Goal: Find specific page/section: Find specific page/section

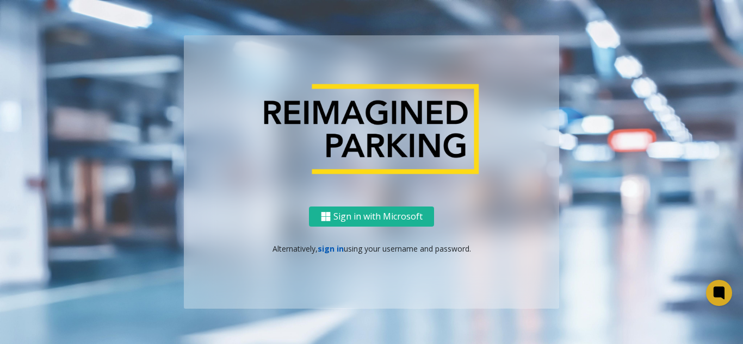
click at [332, 250] on link "sign in" at bounding box center [330, 249] width 26 height 10
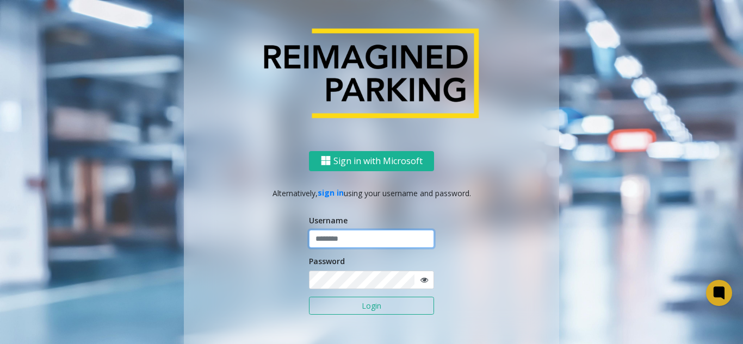
click at [341, 243] on input "text" at bounding box center [371, 239] width 125 height 18
type input "*******"
click at [359, 305] on button "Login" at bounding box center [371, 306] width 125 height 18
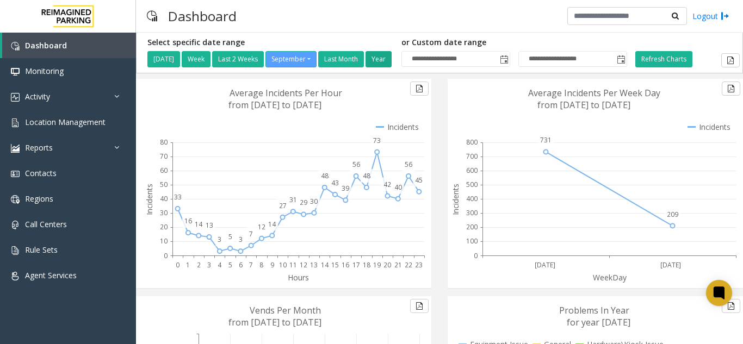
click at [389, 62] on button "Year" at bounding box center [378, 59] width 26 height 16
type input "**********"
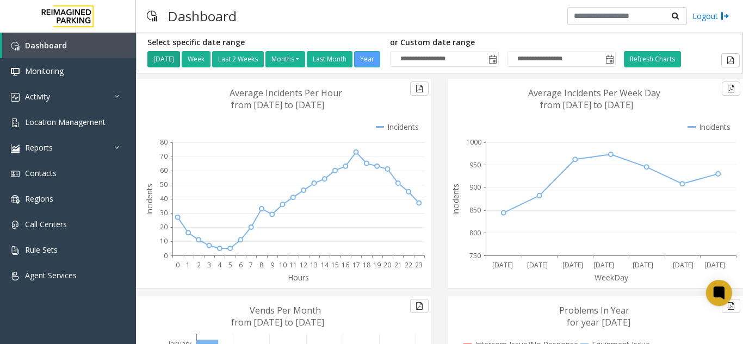
click at [168, 66] on button "[DATE]" at bounding box center [163, 59] width 33 height 16
type input "**********"
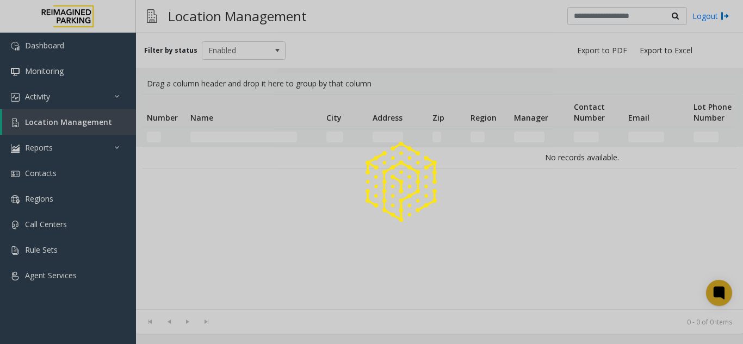
click at [111, 123] on div at bounding box center [371, 172] width 743 height 344
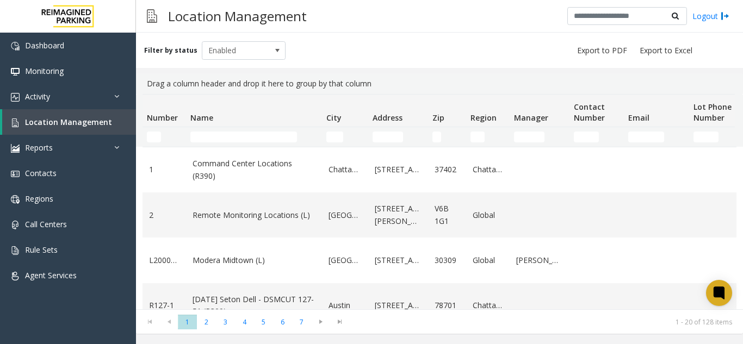
click at [292, 144] on td "Name Filter" at bounding box center [254, 137] width 136 height 20
click at [250, 136] on input "Name Filter" at bounding box center [243, 137] width 107 height 11
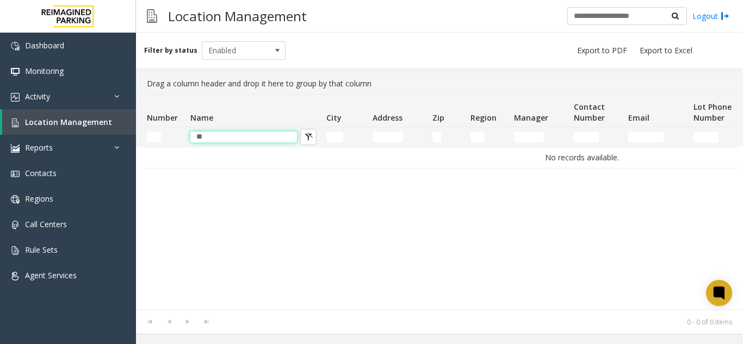
type input "*"
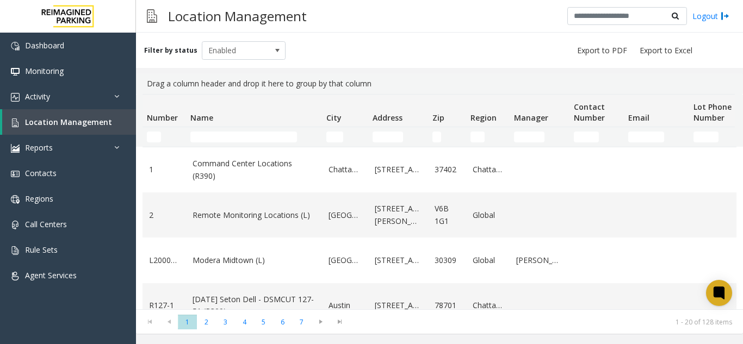
click at [412, 39] on div "Filter by status Enabled" at bounding box center [439, 50] width 607 height 35
click at [154, 133] on input "Number Filter" at bounding box center [154, 137] width 14 height 11
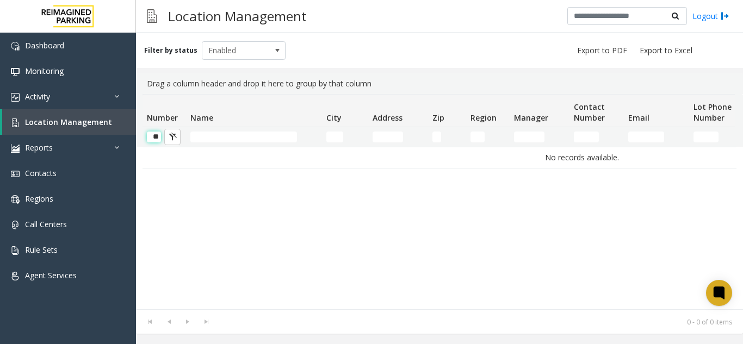
scroll to position [0, 1]
type input "*"
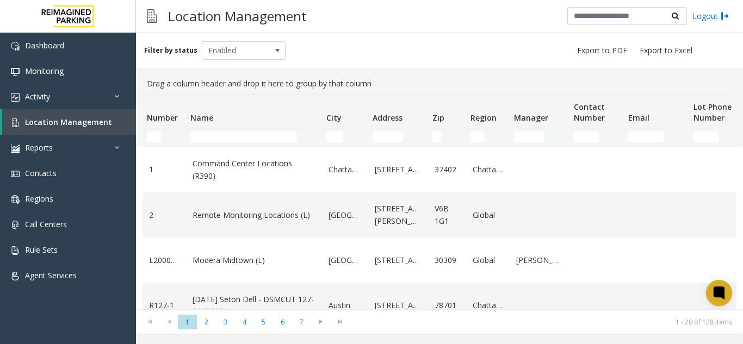
click at [264, 128] on td "Name Filter" at bounding box center [254, 137] width 136 height 20
click at [258, 138] on input "Name Filter" at bounding box center [243, 137] width 107 height 11
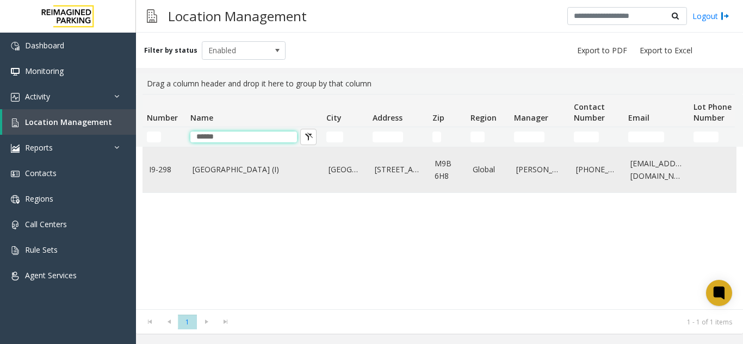
type input "******"
click at [287, 187] on td "Dundas Kipling Centre (I)" at bounding box center [254, 169] width 136 height 45
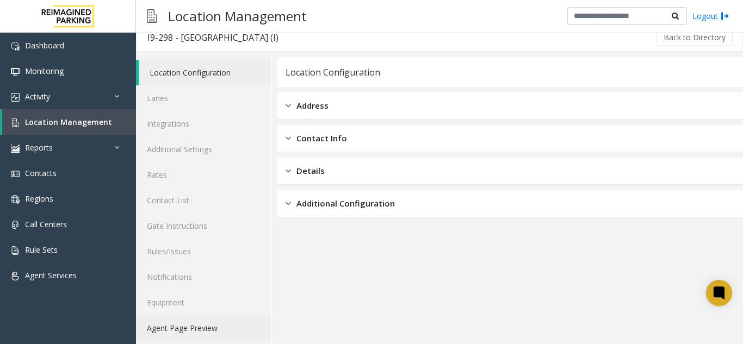
scroll to position [14, 0]
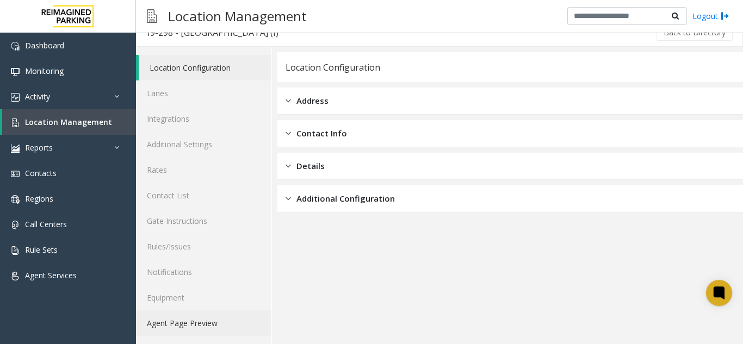
click at [219, 319] on link "Agent Page Preview" at bounding box center [203, 323] width 135 height 26
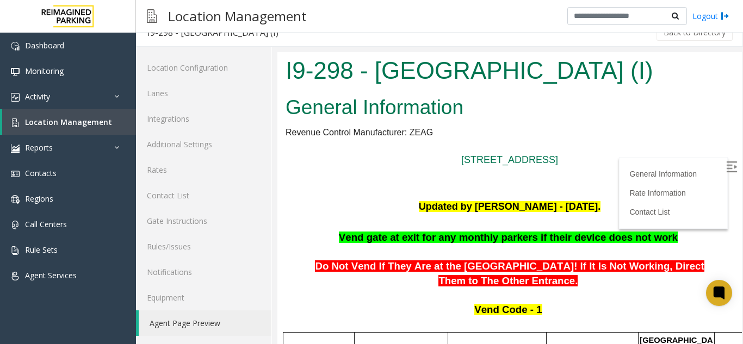
click at [726, 163] on img at bounding box center [731, 166] width 11 height 11
drag, startPoint x: 481, startPoint y: 300, endPoint x: 417, endPoint y: 299, distance: 64.2
click at [417, 299] on p at bounding box center [509, 295] width 448 height 15
drag, startPoint x: 416, startPoint y: 298, endPoint x: 379, endPoint y: 298, distance: 37.0
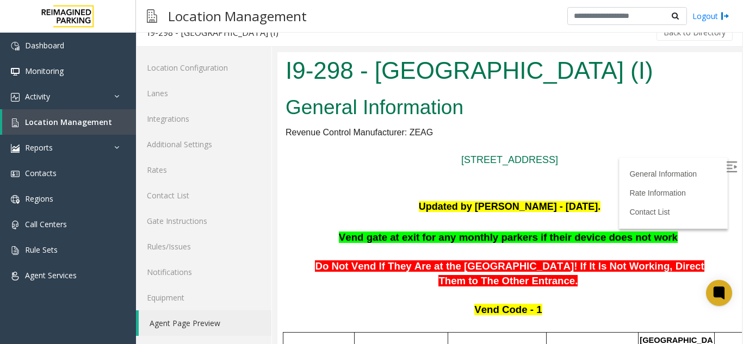
click at [379, 298] on p at bounding box center [509, 295] width 448 height 15
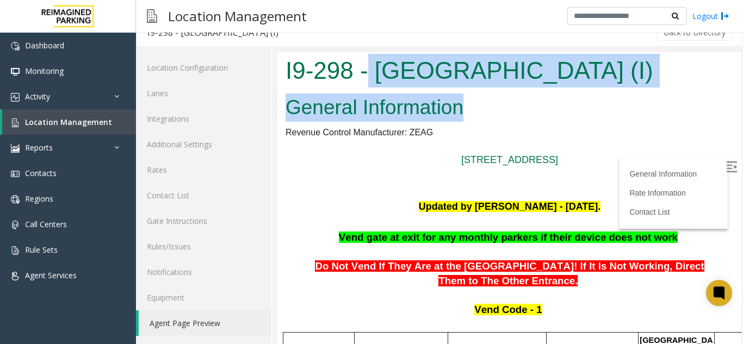
drag, startPoint x: 371, startPoint y: 70, endPoint x: 547, endPoint y: 92, distance: 177.5
click at [547, 92] on body "I9-298 - Dundas Kipling Centre (I) General Information Revenue Control Manufact…" at bounding box center [509, 198] width 464 height 292
click at [414, 64] on h1 "I9-298 - Dundas Kipling Centre (I)" at bounding box center [509, 71] width 448 height 34
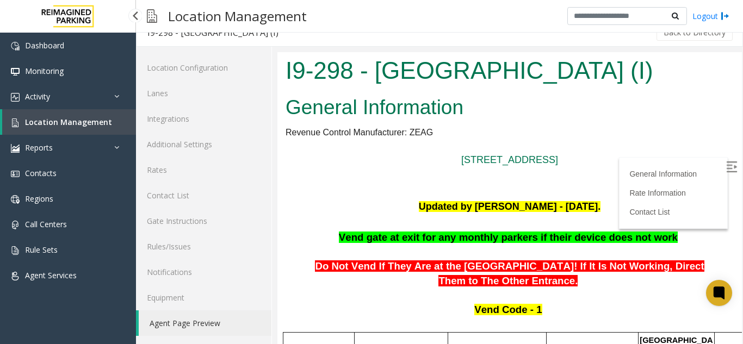
click at [52, 122] on span "Location Management" at bounding box center [68, 122] width 87 height 10
